Goal: Information Seeking & Learning: Check status

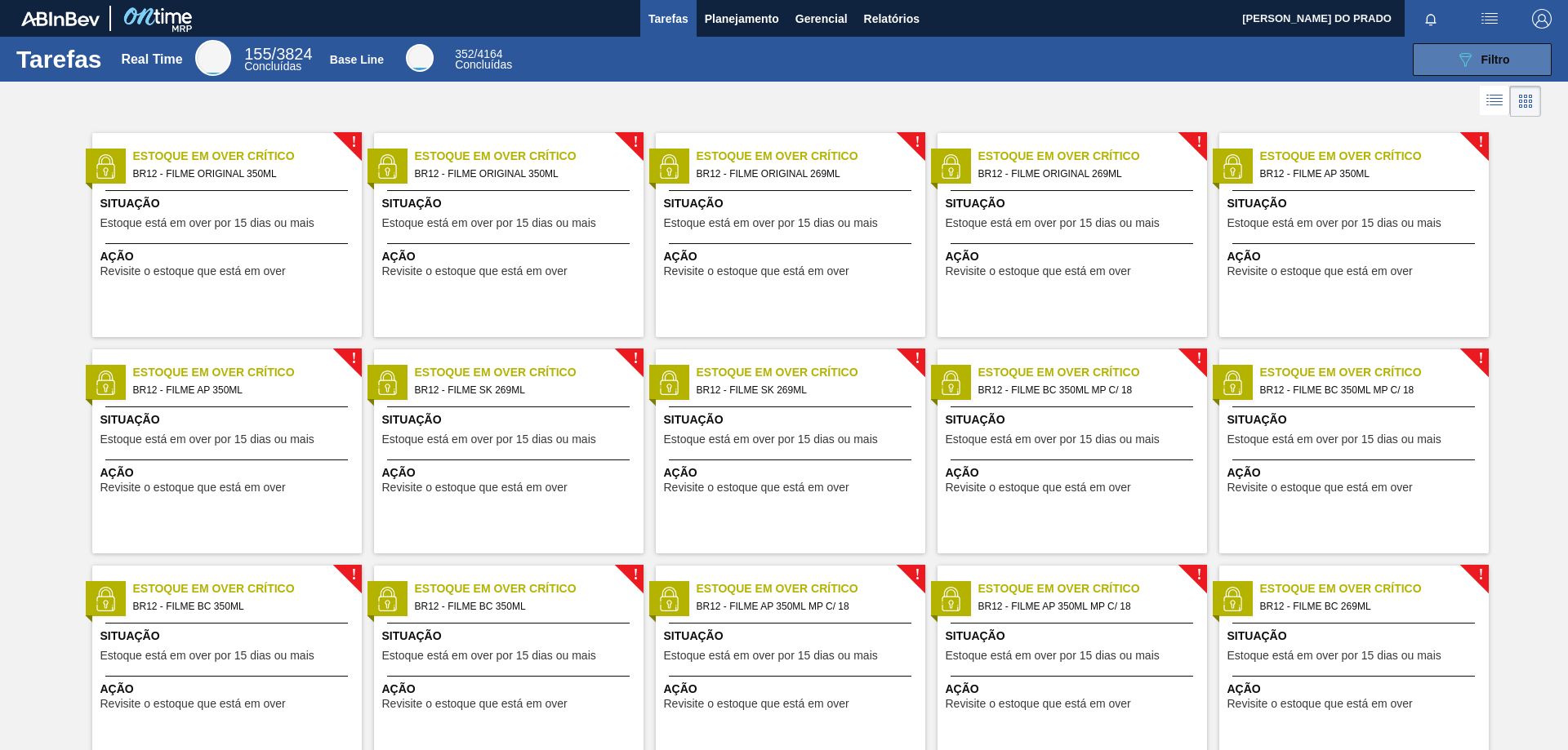
click at [1495, 60] on span "Filtro" at bounding box center [1496, 59] width 29 height 13
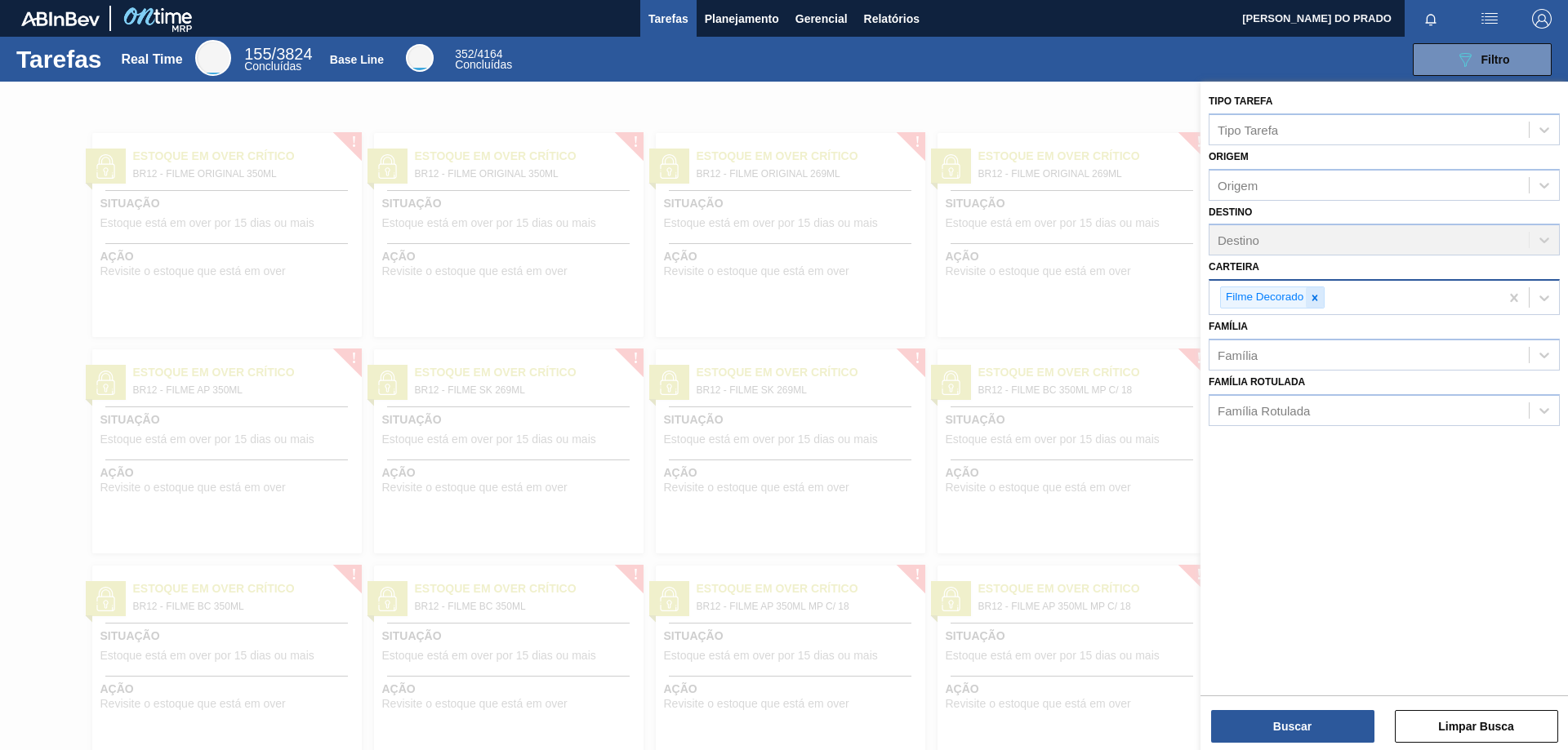
click at [1319, 297] on icon at bounding box center [1315, 298] width 12 height 12
type input "pre"
drag, startPoint x: 1280, startPoint y: 370, endPoint x: 1280, endPoint y: 388, distance: 18.0
click at [1281, 370] on div "Preforma" at bounding box center [1384, 366] width 351 height 30
click at [1301, 725] on button "Buscar" at bounding box center [1292, 726] width 163 height 33
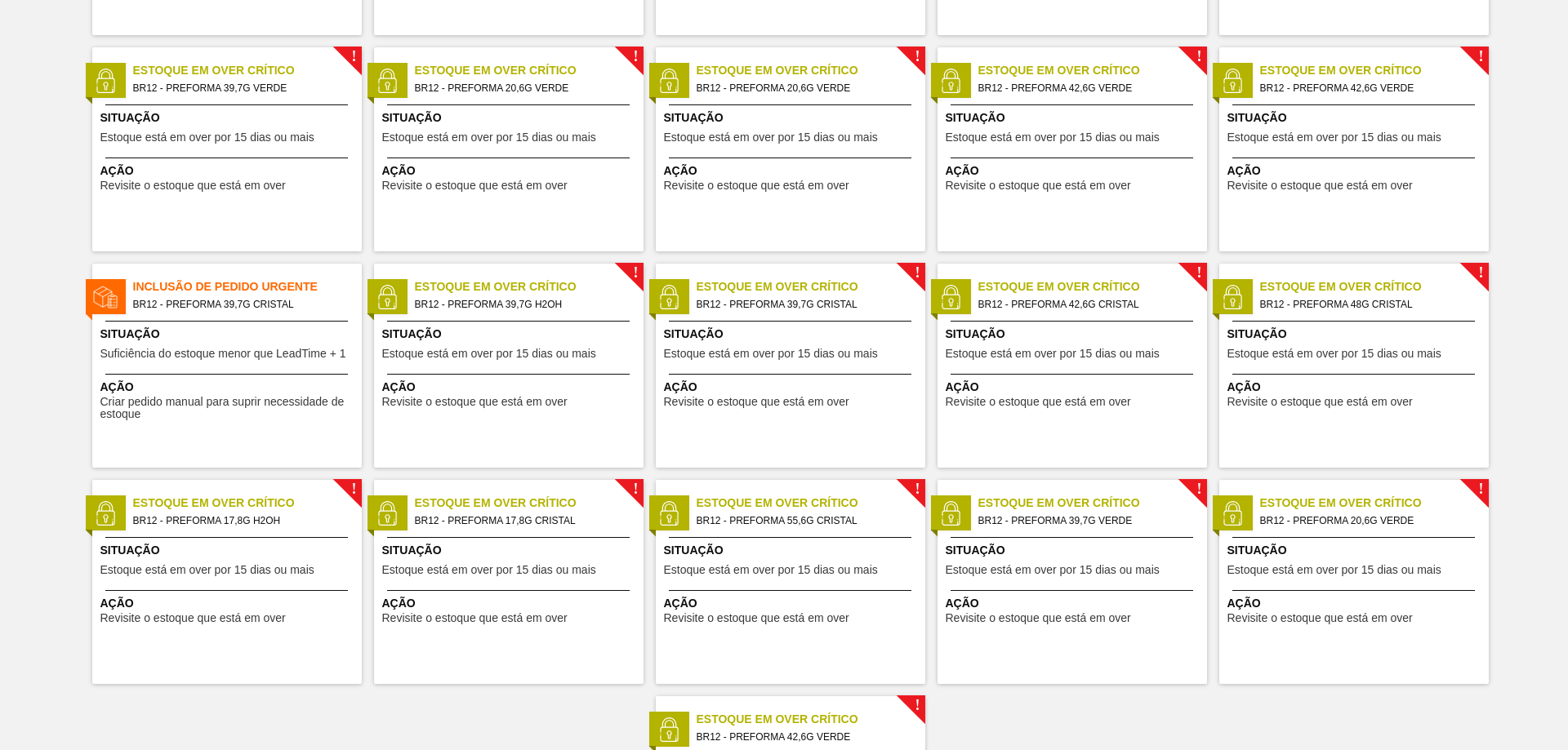
scroll to position [926, 0]
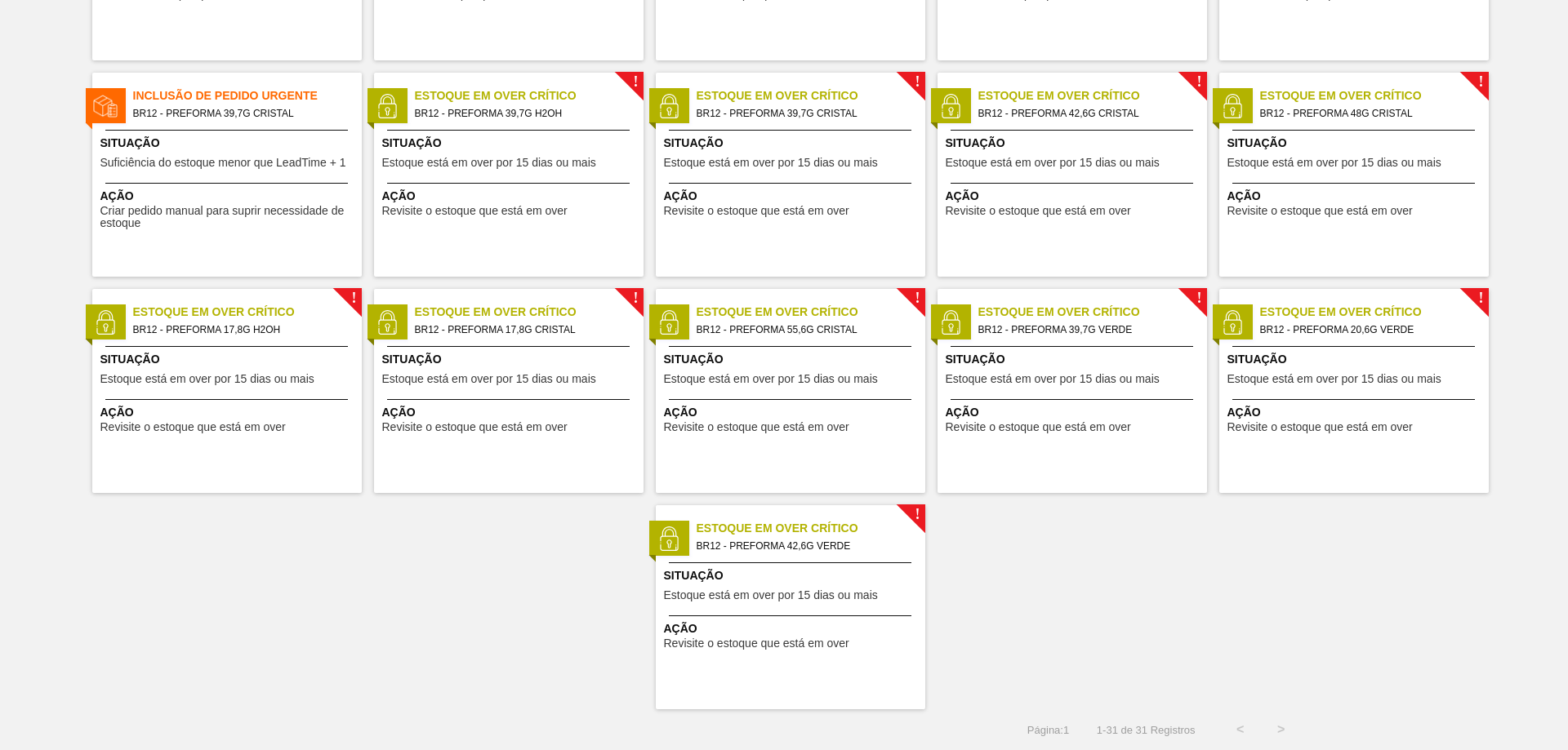
click at [763, 544] on span "BR12 - PREFORMA 42,6G VERDE" at bounding box center [804, 545] width 216 height 18
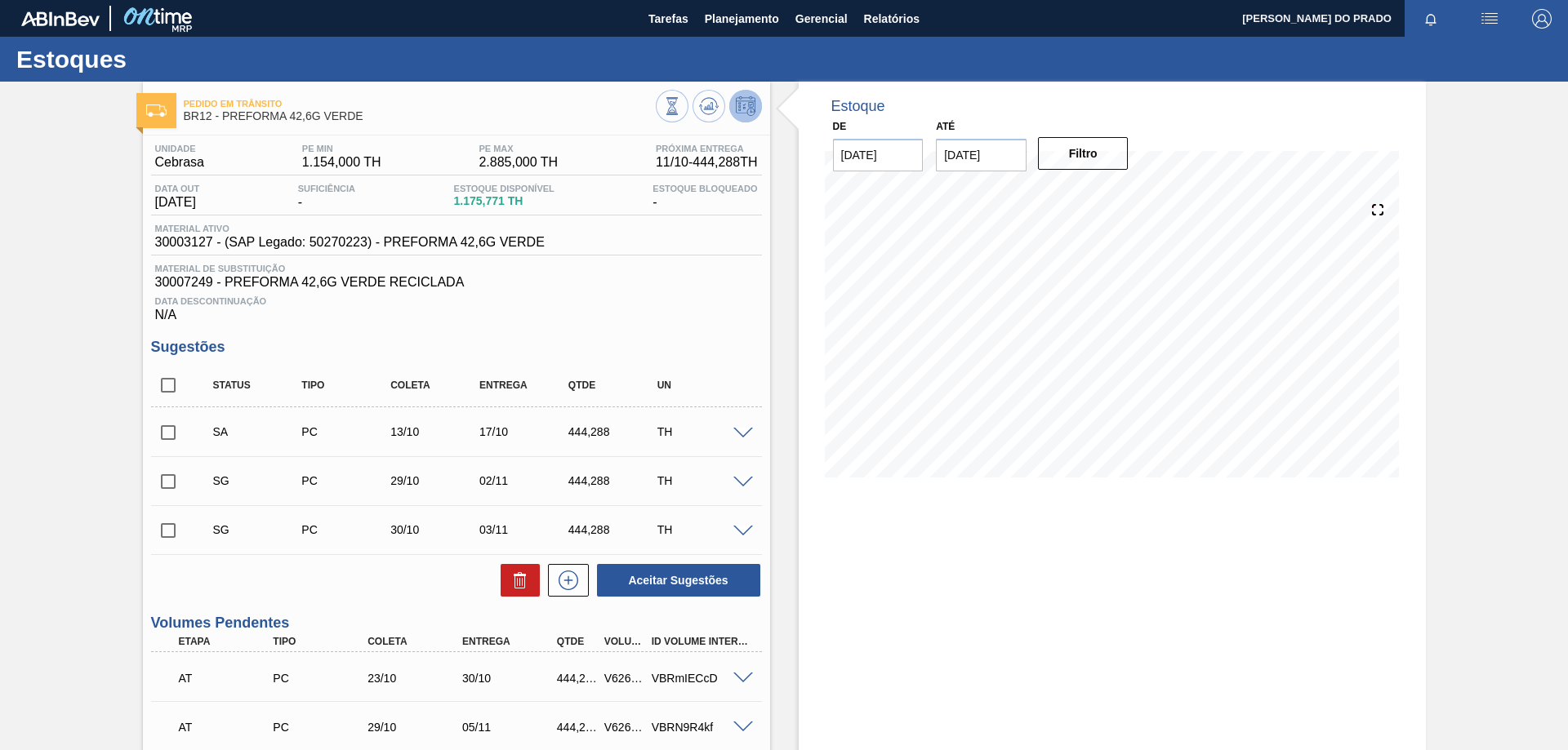
click at [740, 430] on span at bounding box center [743, 434] width 19 height 12
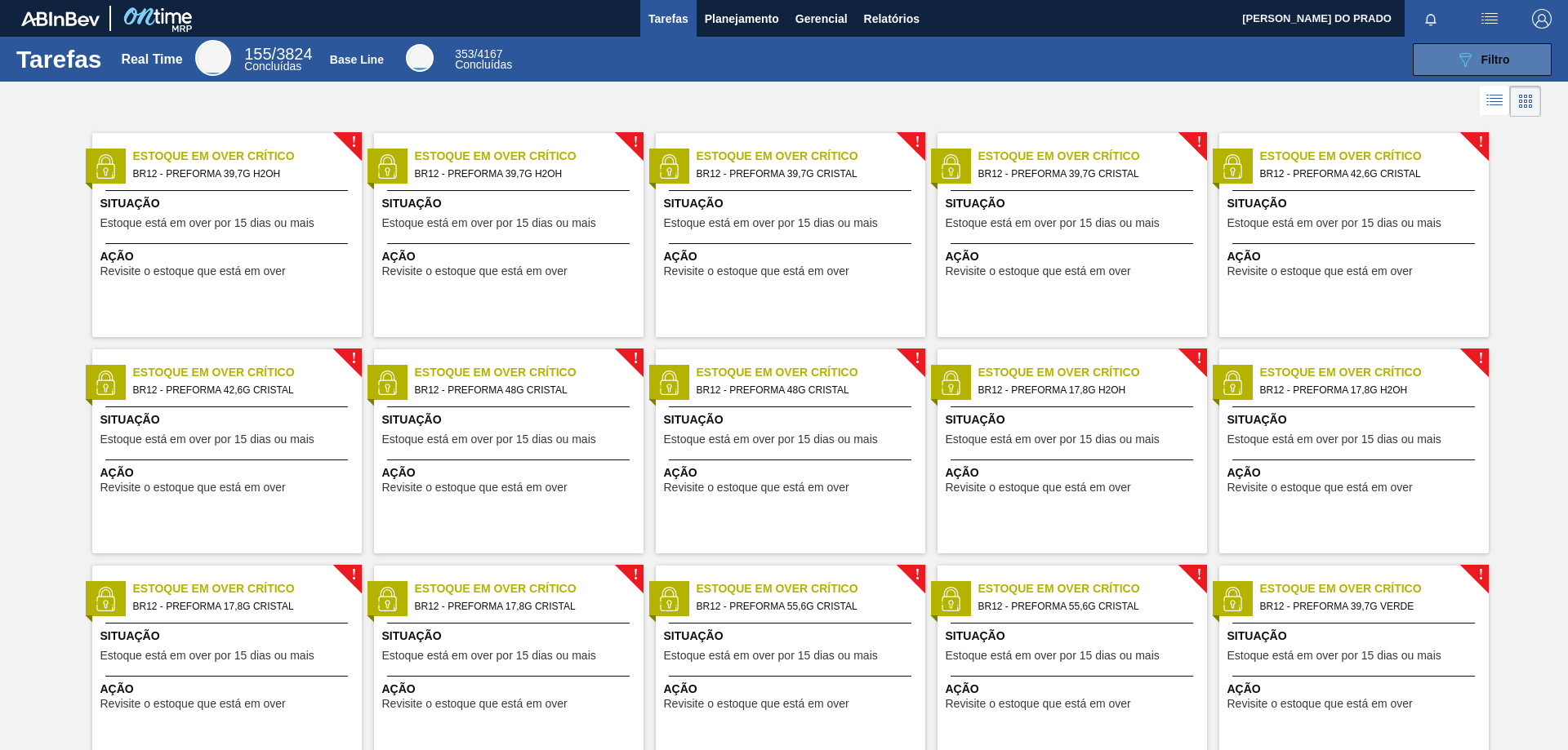
click at [1490, 65] on span "Filtro" at bounding box center [1496, 59] width 29 height 13
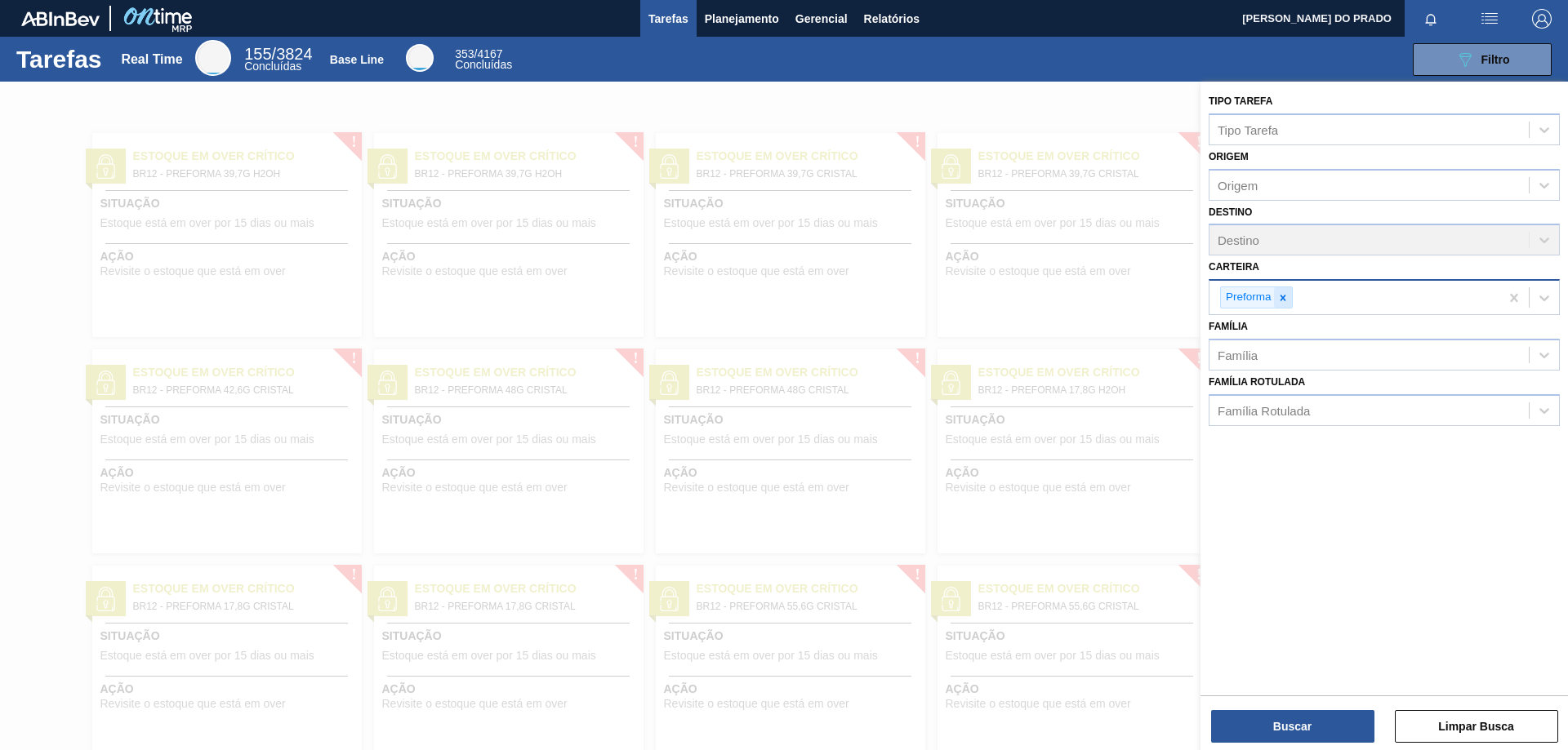
click at [1286, 300] on icon at bounding box center [1283, 298] width 12 height 12
type input "fi"
click at [1250, 495] on div "Filme Decorado" at bounding box center [1384, 487] width 351 height 30
drag, startPoint x: 1345, startPoint y: 725, endPoint x: 1345, endPoint y: 716, distance: 9.0
click at [1345, 716] on button "Buscar" at bounding box center [1292, 726] width 163 height 33
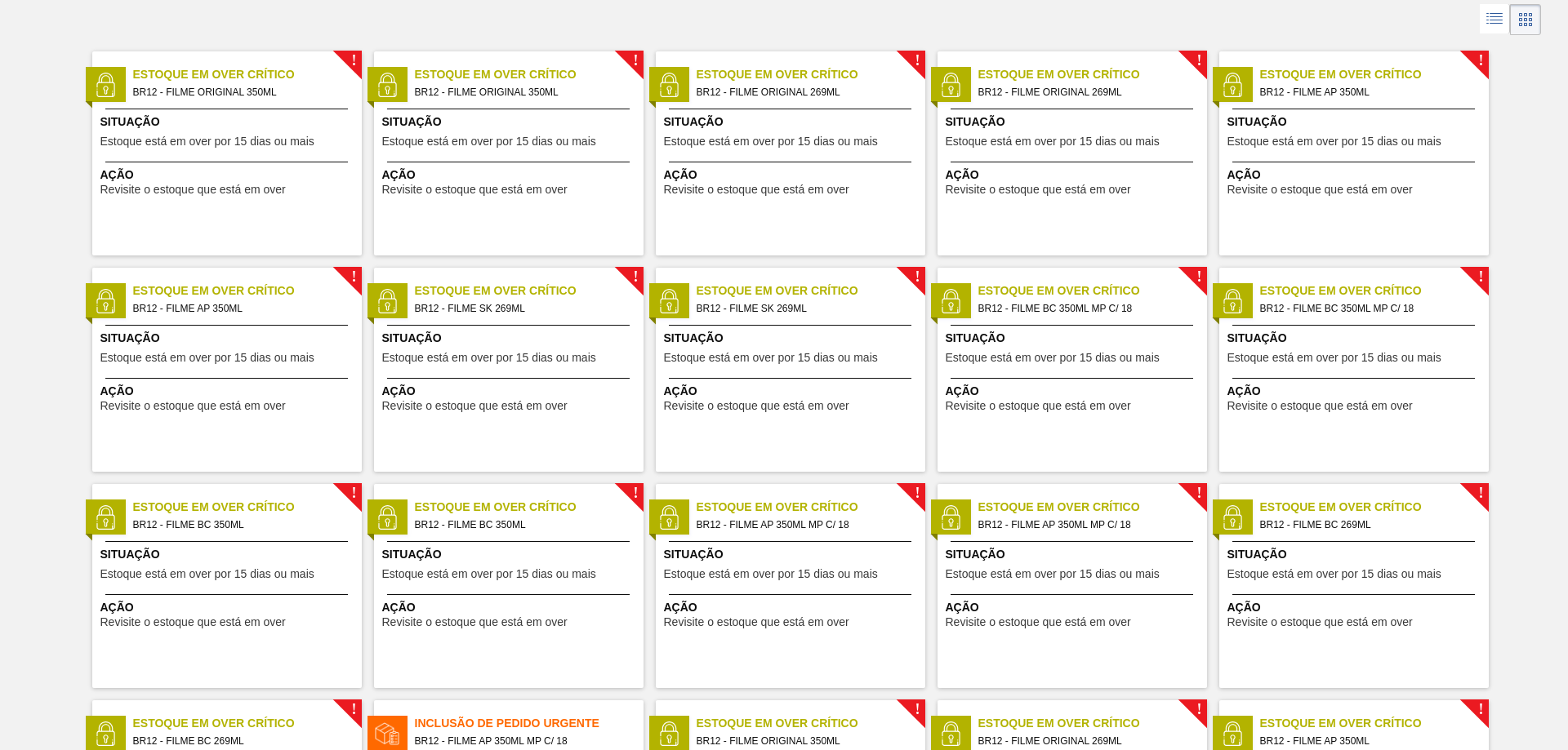
scroll to position [326, 0]
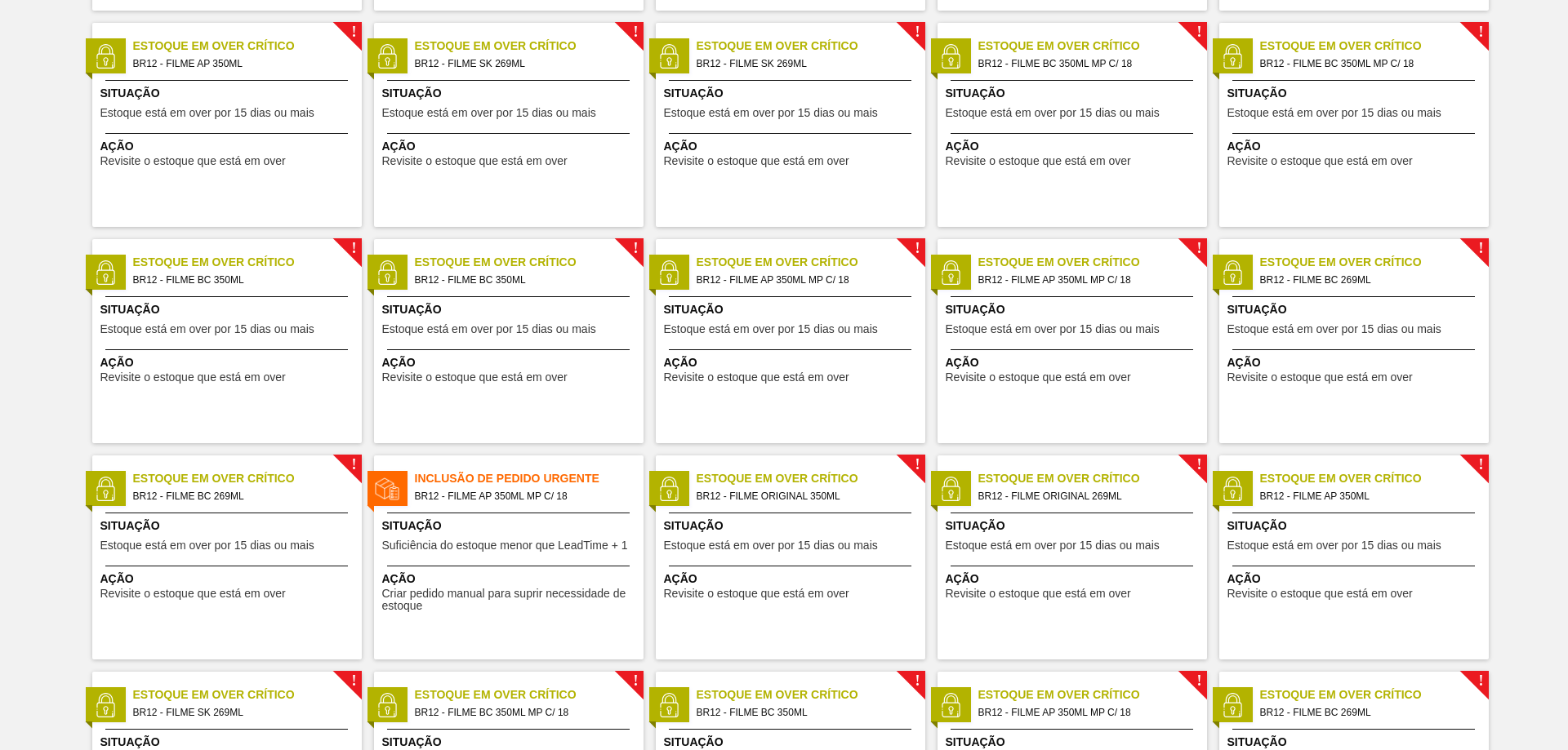
click at [792, 283] on span "BR12 - FILME AP 350ML MP C/ 18" at bounding box center [804, 280] width 216 height 18
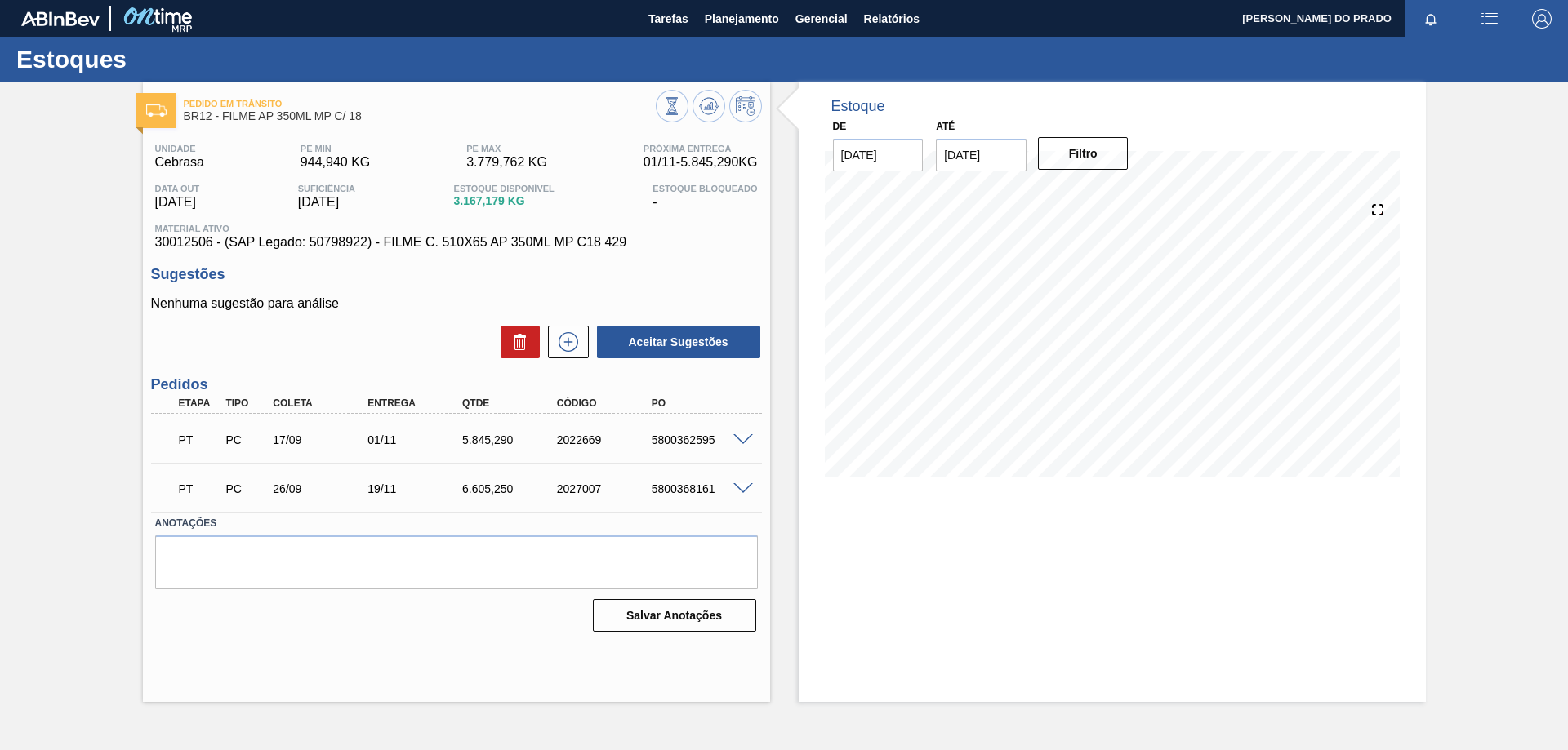
click at [741, 446] on div "5800362595" at bounding box center [701, 440] width 107 height 13
click at [738, 490] on span at bounding box center [743, 490] width 19 height 12
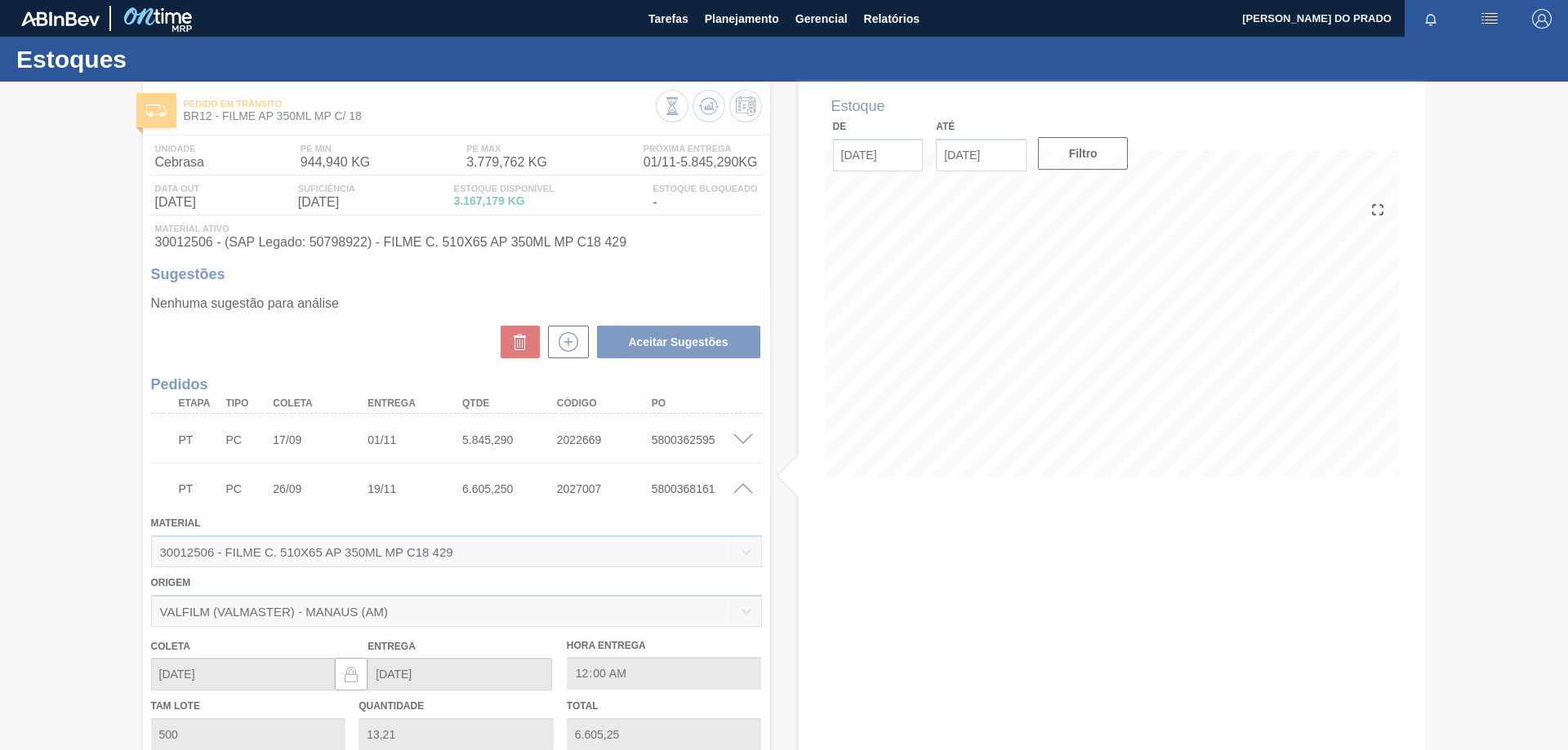
click at [737, 440] on div at bounding box center [784, 416] width 1568 height 669
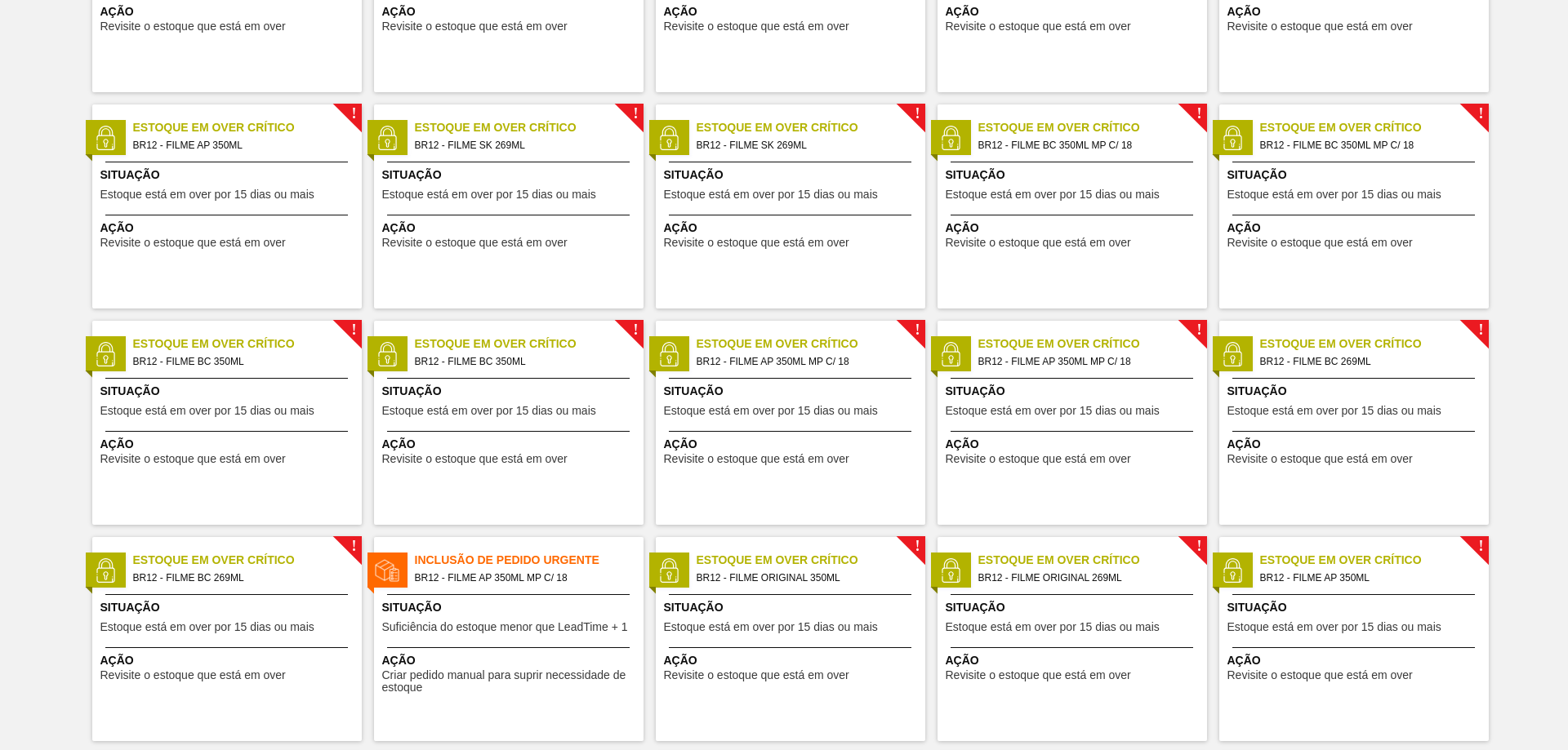
scroll to position [326, 0]
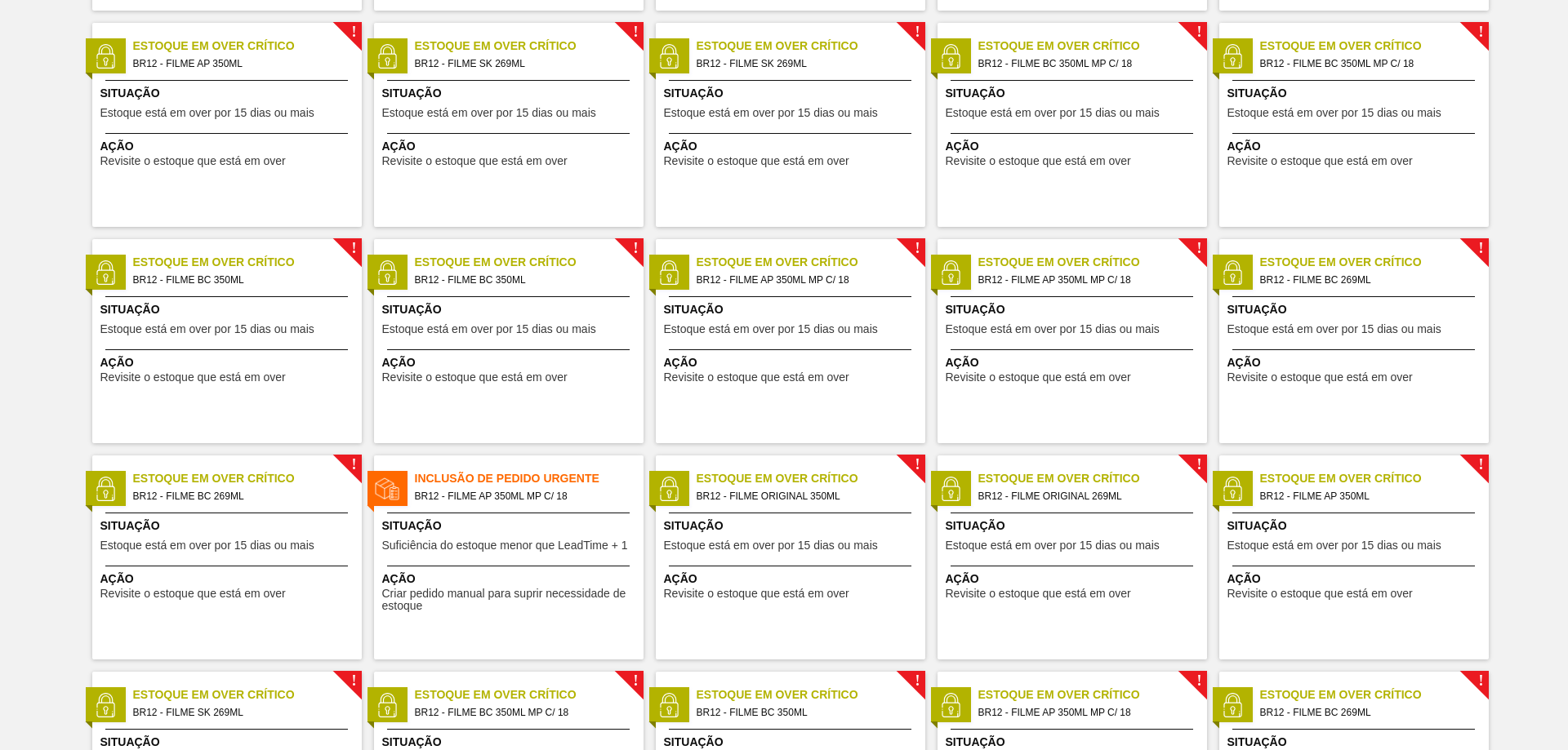
click at [513, 491] on span "BR12 - FILME AP 350ML MP C/ 18" at bounding box center [523, 495] width 216 height 18
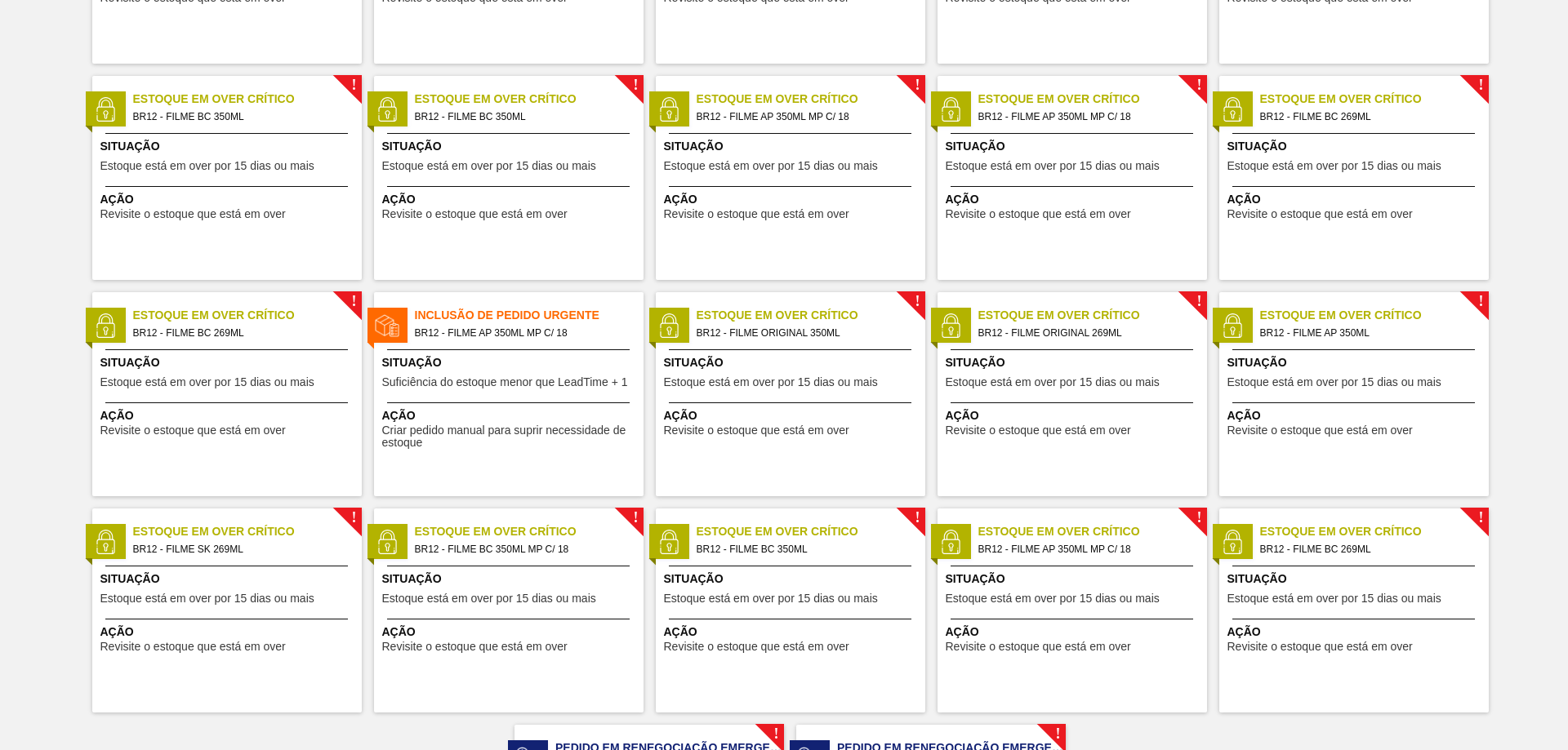
scroll to position [572, 0]
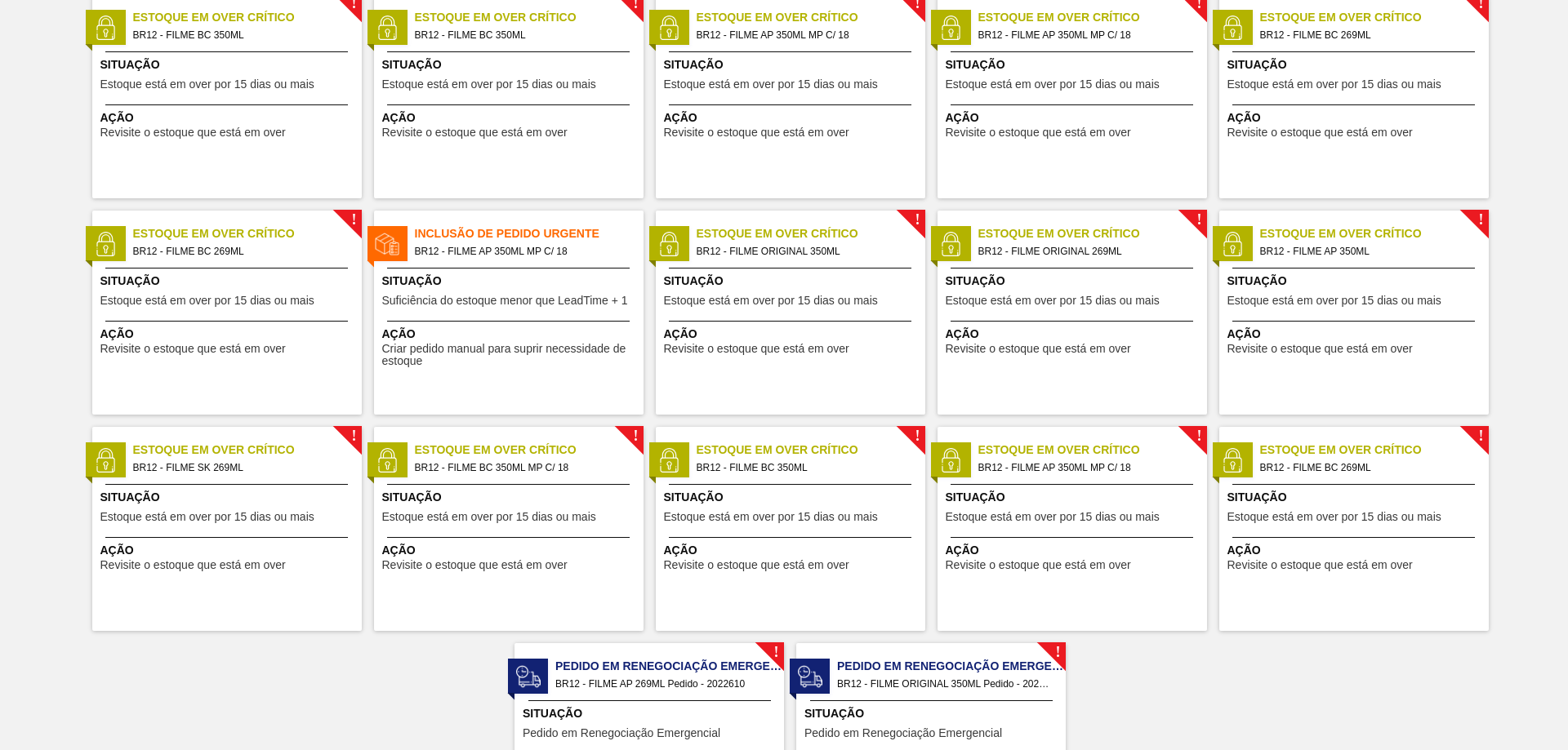
click at [792, 463] on span "BR12 - FILME BC 350ML" at bounding box center [804, 468] width 216 height 18
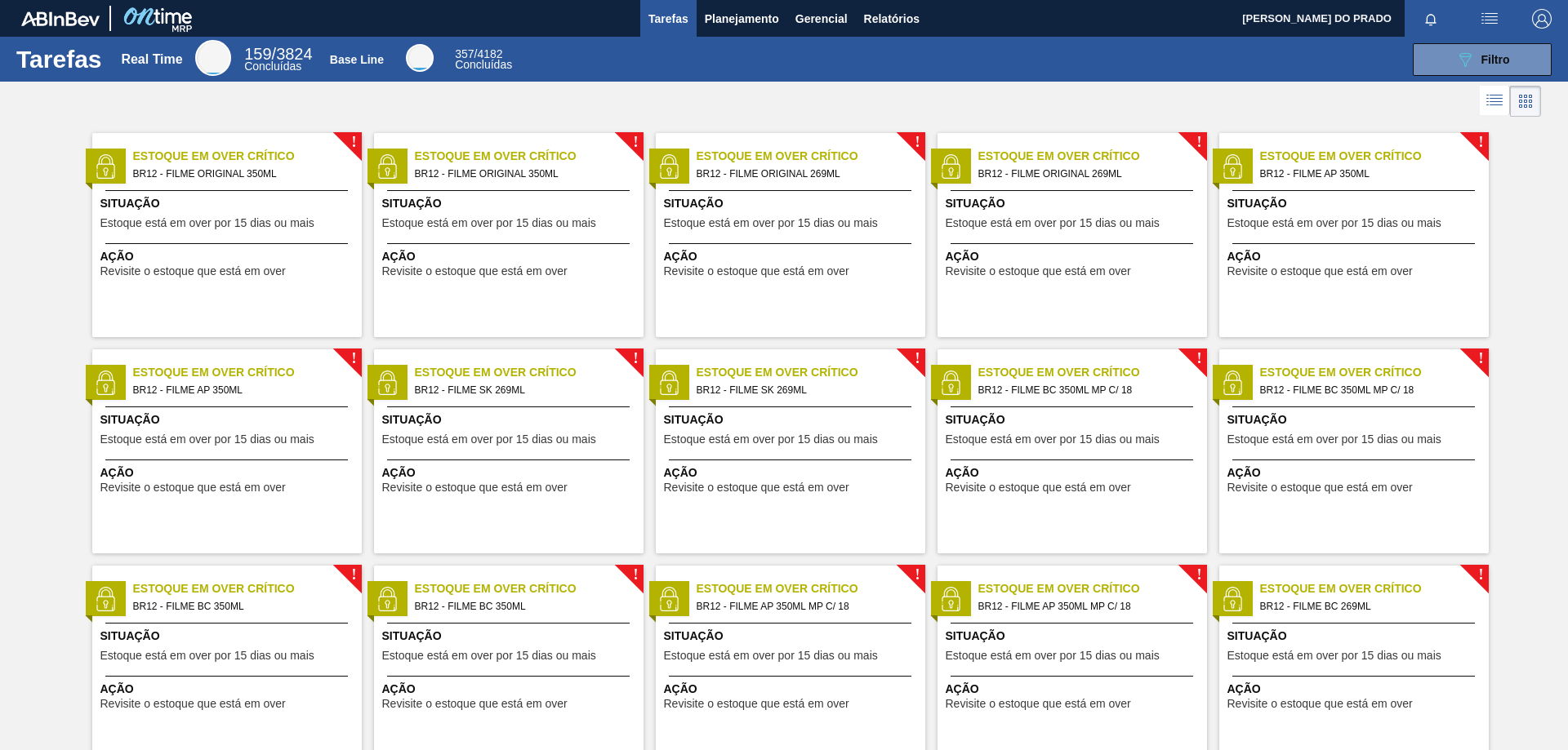
click at [1093, 388] on span "BR12 - FILME BC 350ML MP C/ 18" at bounding box center [1086, 390] width 216 height 18
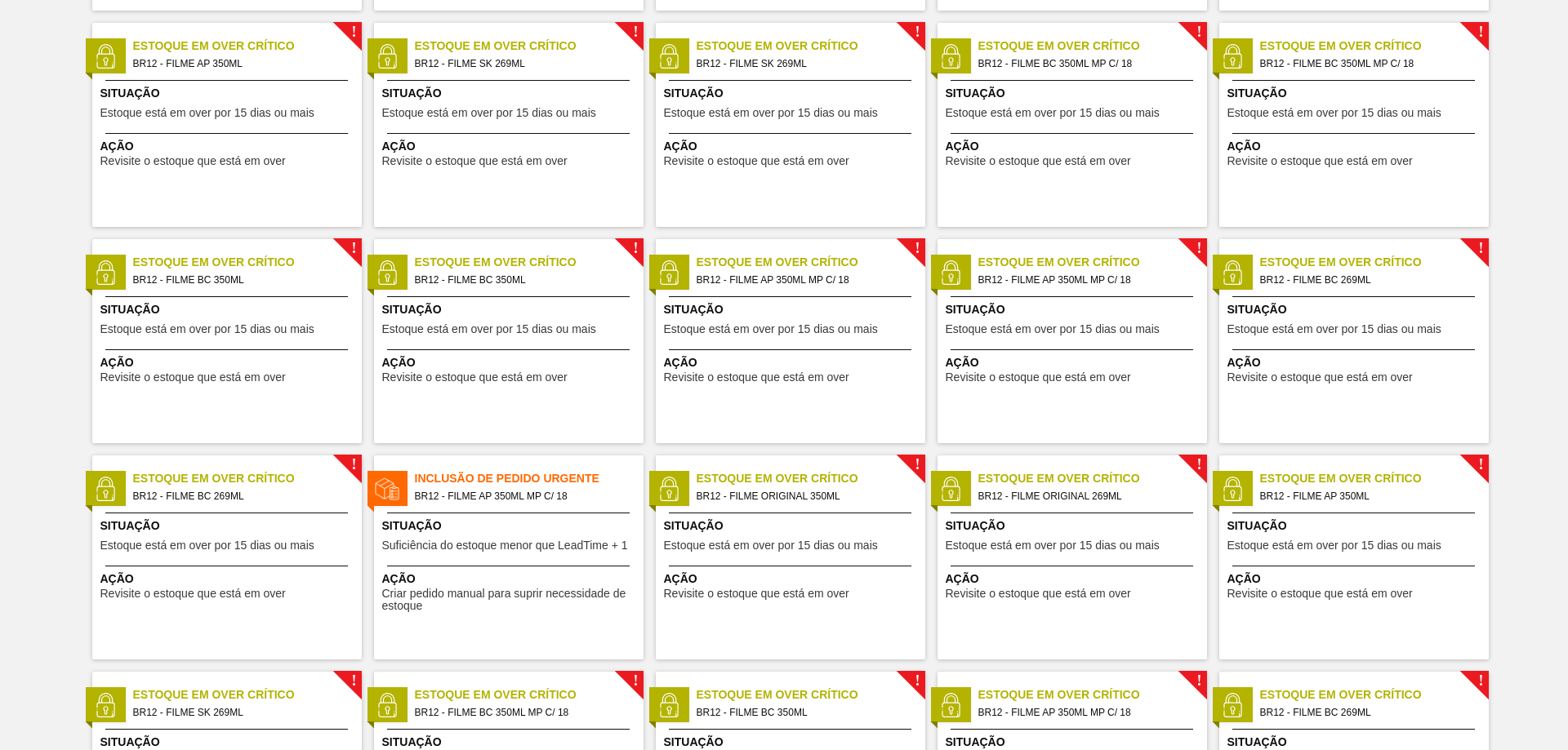
scroll to position [245, 0]
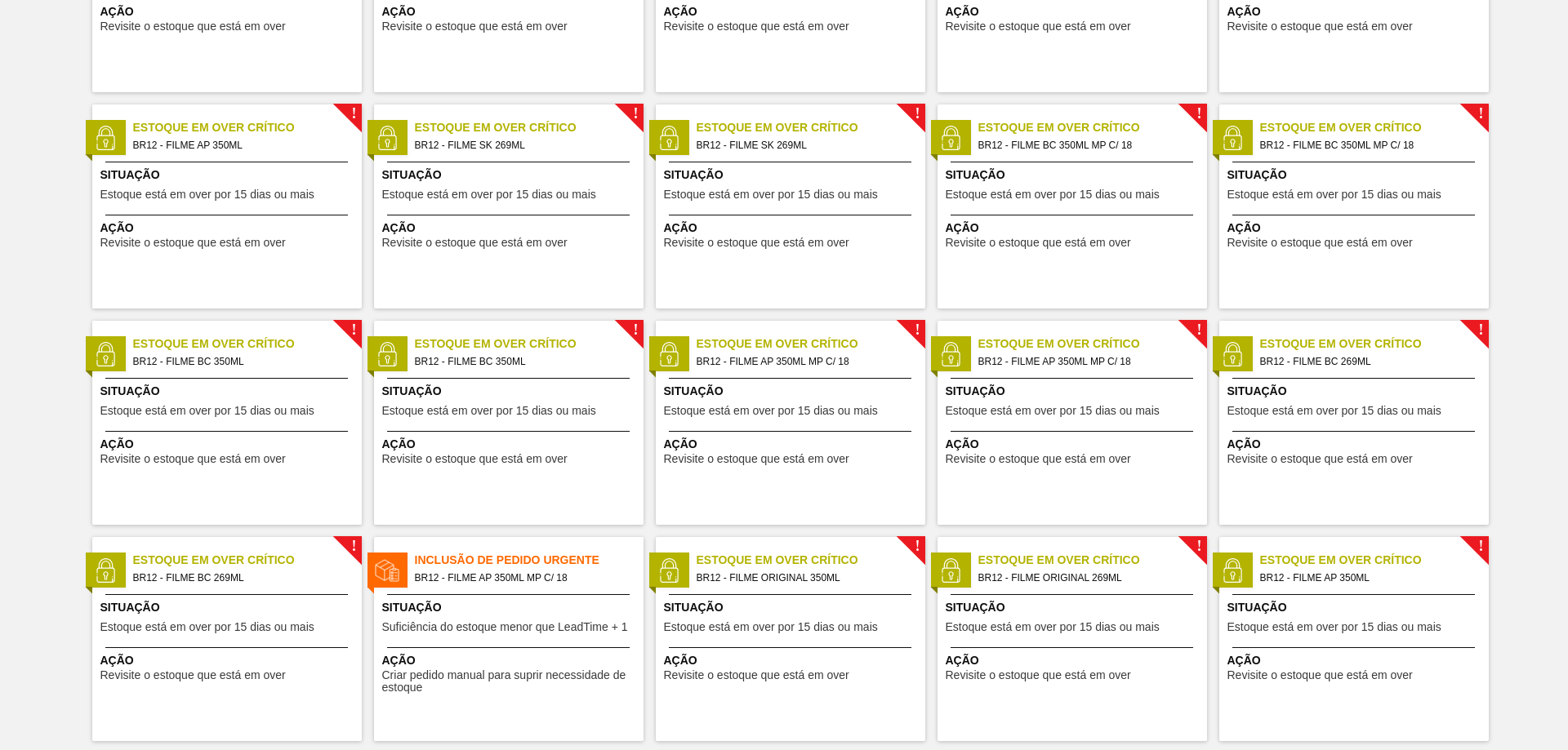
click at [526, 578] on span "BR12 - FILME AP 350ML MP C/ 18" at bounding box center [523, 578] width 216 height 18
